Goal: Task Accomplishment & Management: Use online tool/utility

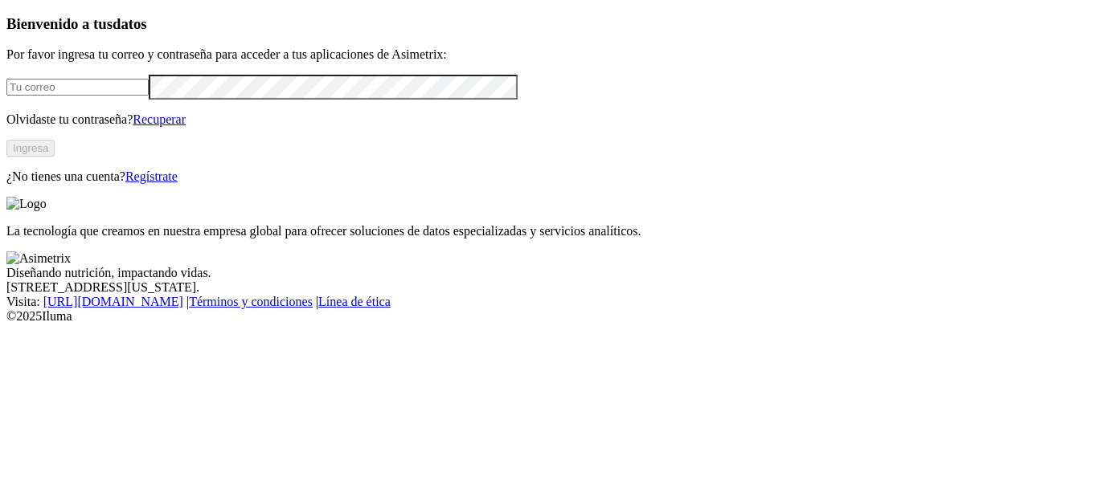
type input "[EMAIL_ADDRESS][PERSON_NAME][DOMAIN_NAME]"
click at [55, 157] on button "Ingresa" at bounding box center [30, 148] width 48 height 17
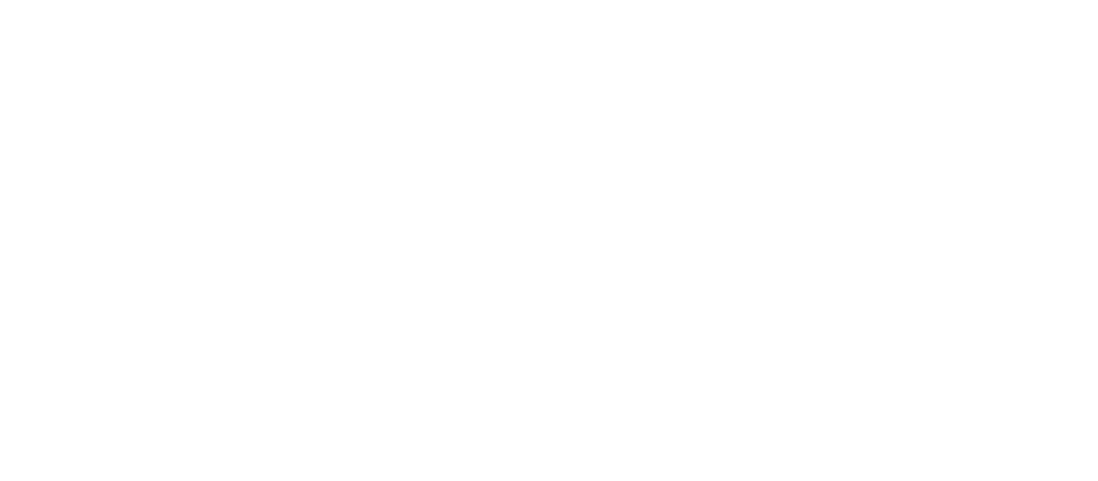
paste input "AVINORT - [DATE] - AMPARO 2 - LOS PATIOS - HEMBRA.xlsm"
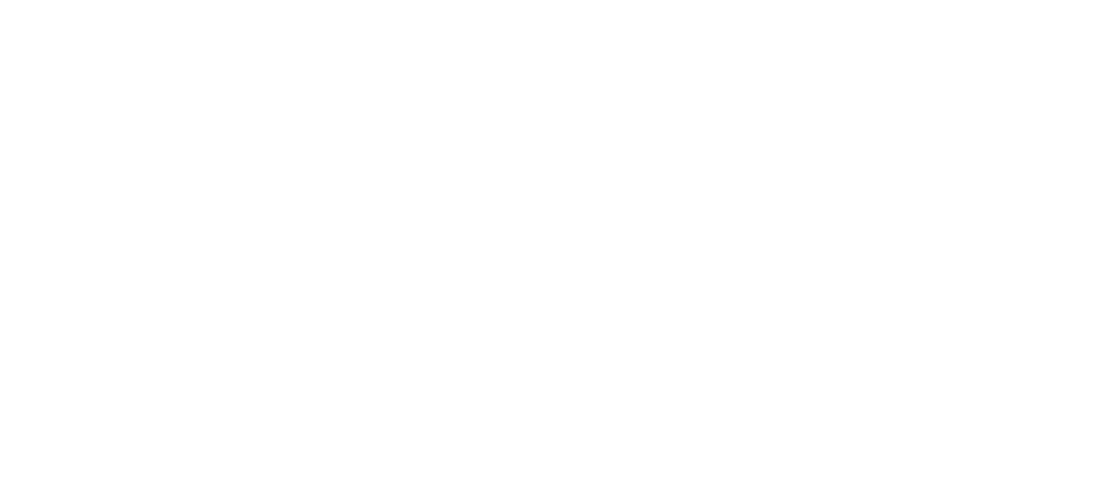
type input "AVINORT - [DATE] - AMPARO 2 - LOS PATIOS - HEMBRA"
paste input "AVINORT - [DATE] - AMPARO 2 - LOS PATIOS - MACHO.xlsm"
type input "AVINORT - [DATE] - AMPARO 2 - LOS PATIOS - MACHO"
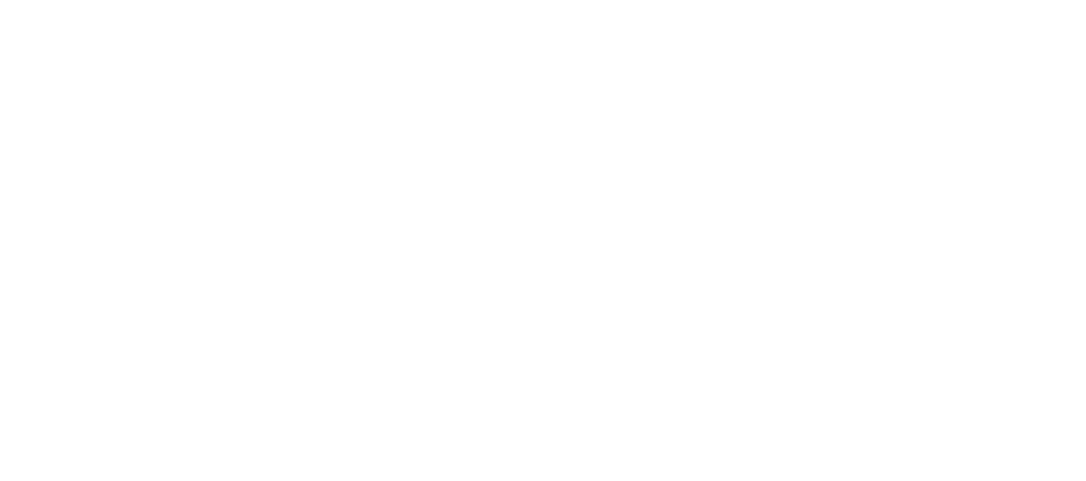
scroll to position [0, 0]
